Goal: Contribute content: Add original content to the website for others to see

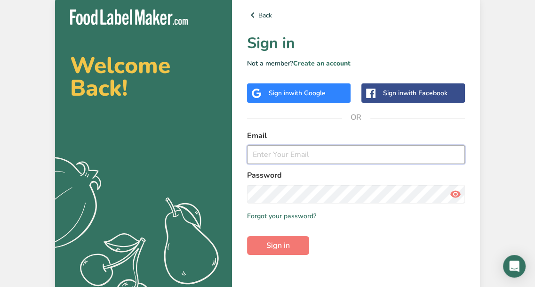
type input "[EMAIL_ADDRESS][DOMAIN_NAME]"
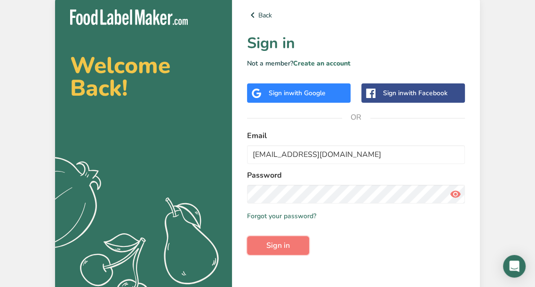
click at [282, 248] on span "Sign in" at bounding box center [278, 245] width 24 height 11
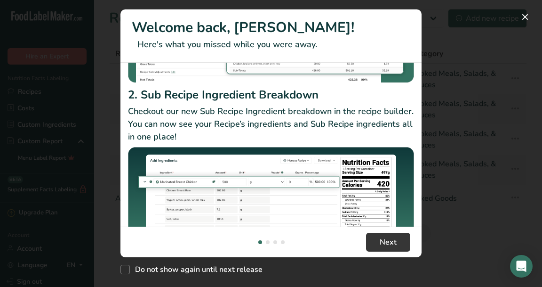
scroll to position [200, 0]
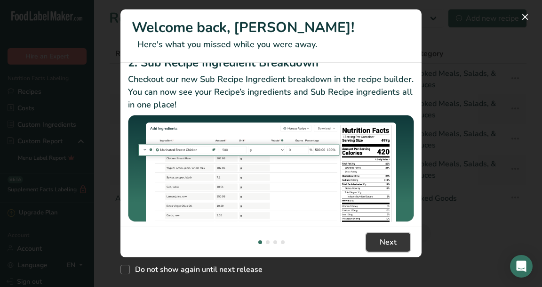
click at [398, 238] on button "Next" at bounding box center [388, 242] width 44 height 19
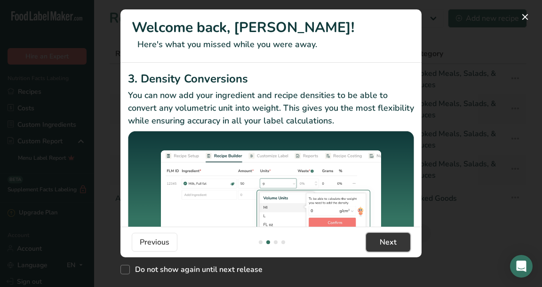
click at [398, 238] on button "Next" at bounding box center [388, 242] width 44 height 19
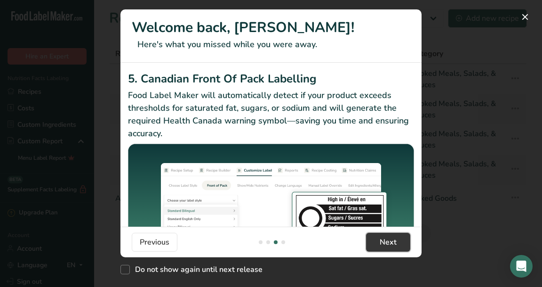
click at [398, 238] on button "Next" at bounding box center [388, 242] width 44 height 19
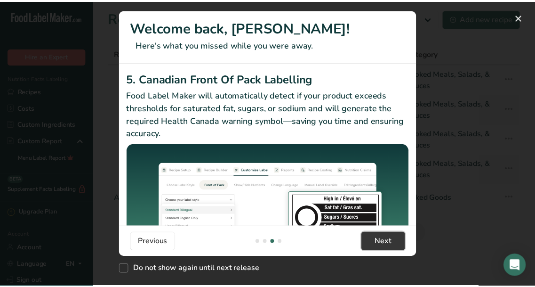
scroll to position [0, 904]
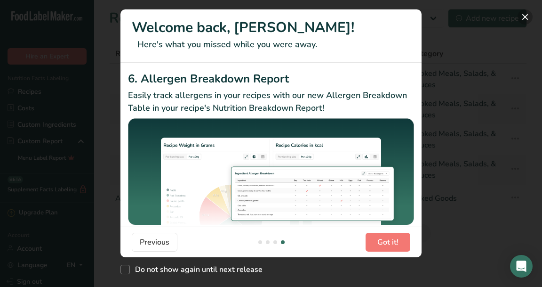
click at [528, 16] on button "New Features" at bounding box center [525, 16] width 15 height 15
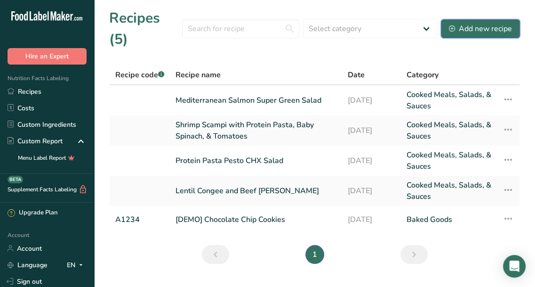
click at [481, 23] on div "Add new recipe" at bounding box center [480, 28] width 63 height 11
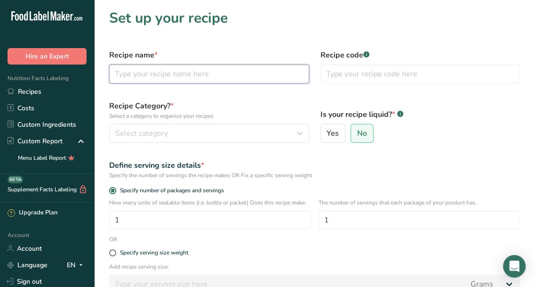
click at [199, 69] on input "text" at bounding box center [209, 73] width 200 height 19
drag, startPoint x: 111, startPoint y: 75, endPoint x: 87, endPoint y: 75, distance: 24.0
click at [87, 75] on div ".a-20{fill:#fff;} Hire an Expert Nutrition Facts Labeling Recipes Costs Custom …" at bounding box center [267, 202] width 535 height 404
paste input "tabbouleh"
click at [118, 73] on input "tabbouleh" at bounding box center [209, 73] width 200 height 19
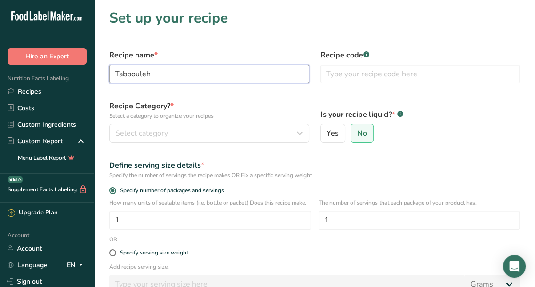
type input "Tabbouleh"
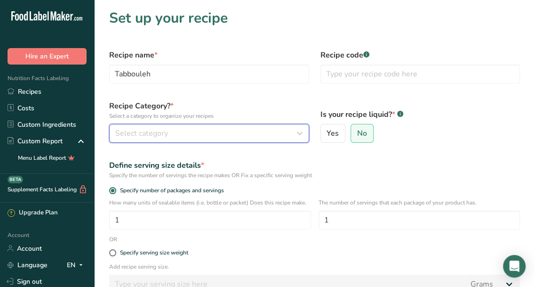
click at [291, 129] on div "Select category" at bounding box center [206, 133] width 182 height 11
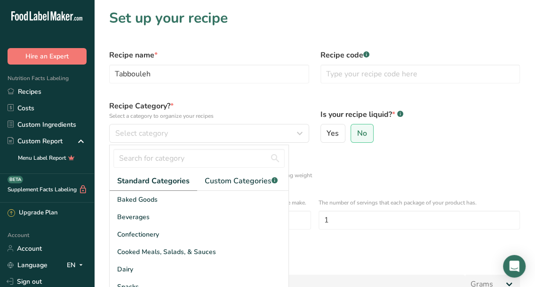
click at [207, 252] on span "Cooked Meals, Salads, & Sauces" at bounding box center [166, 252] width 99 height 10
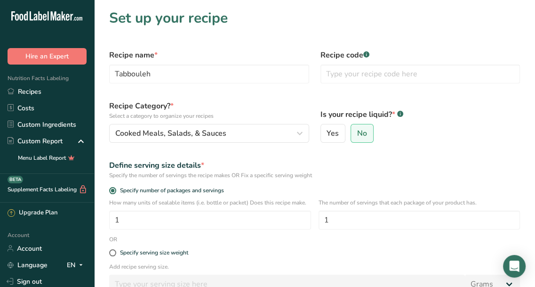
click at [361, 132] on span "No" at bounding box center [362, 133] width 10 height 9
click at [357, 132] on input "No" at bounding box center [354, 133] width 6 height 6
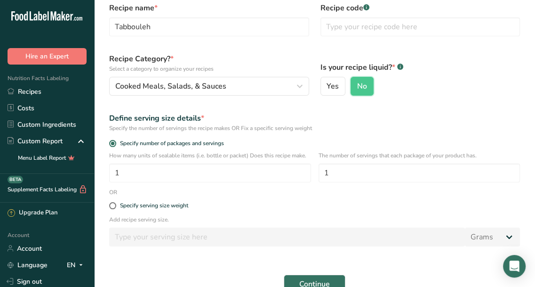
scroll to position [94, 0]
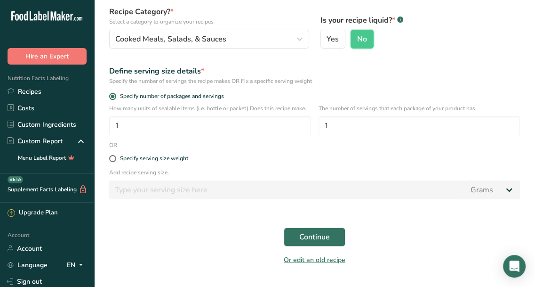
click at [111, 156] on span at bounding box center [112, 158] width 7 height 7
click at [111, 156] on input "Specify serving size weight" at bounding box center [112, 158] width 6 height 6
radio input "true"
radio input "false"
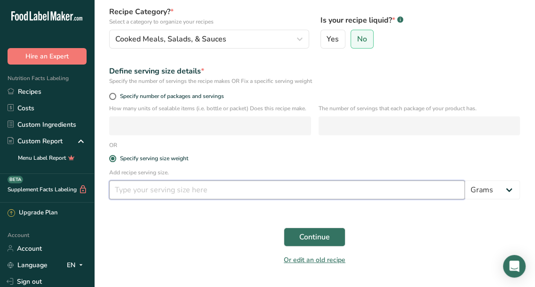
click at [188, 192] on input "number" at bounding box center [287, 189] width 356 height 19
type input "16"
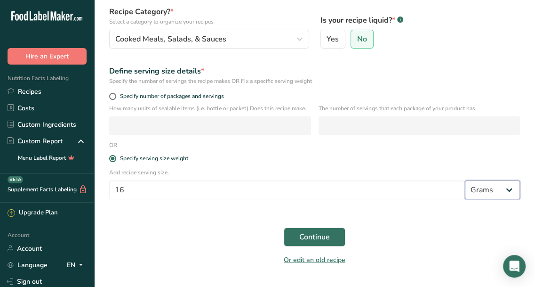
click at [507, 186] on select "Grams kg mg mcg lb oz l mL fl oz tbsp tsp cup qt gallon" at bounding box center [492, 189] width 55 height 19
select select "5"
click at [465, 180] on select "Grams kg mg mcg lb oz l mL fl oz tbsp tsp cup qt gallon" at bounding box center [492, 189] width 55 height 19
click at [327, 235] on span "Continue" at bounding box center [314, 236] width 31 height 11
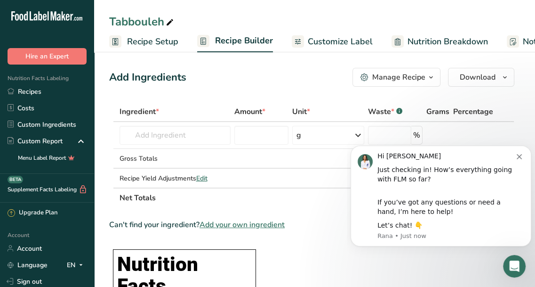
click at [520, 153] on button "Dismiss notification" at bounding box center [521, 156] width 8 height 8
